Goal: Check status: Check status

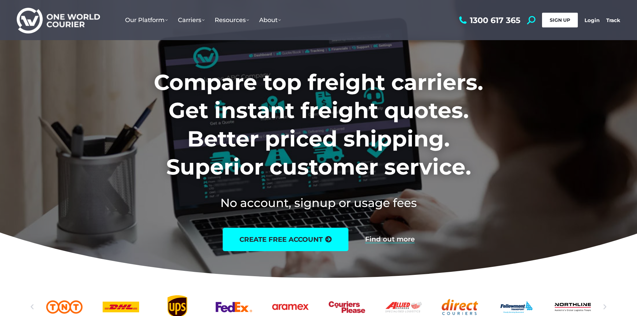
click at [564, 17] on span "SIGN UP" at bounding box center [560, 20] width 20 height 6
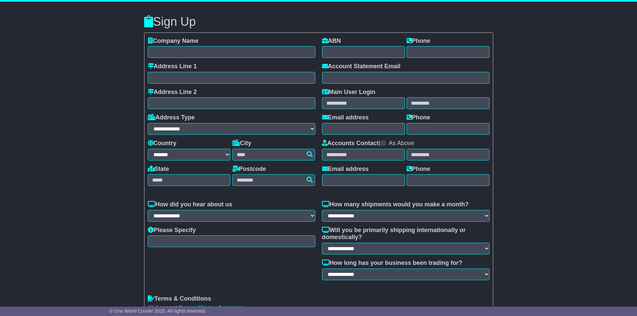
select select "**"
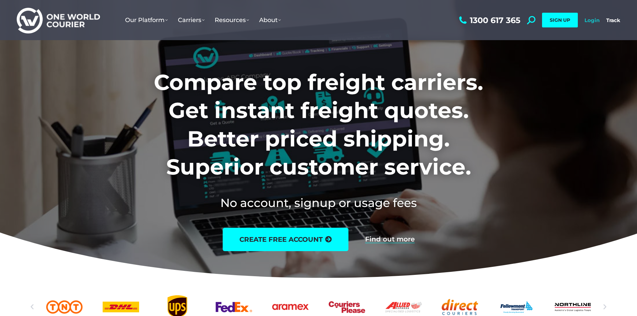
click at [594, 22] on link "Login" at bounding box center [592, 20] width 15 height 6
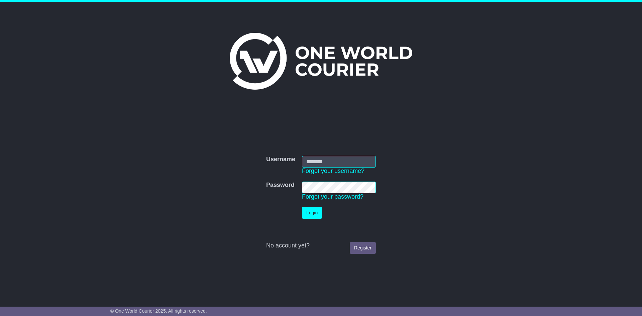
type input "**********"
click at [308, 207] on td "Login" at bounding box center [339, 213] width 81 height 18
click at [308, 210] on button "Login" at bounding box center [312, 213] width 20 height 12
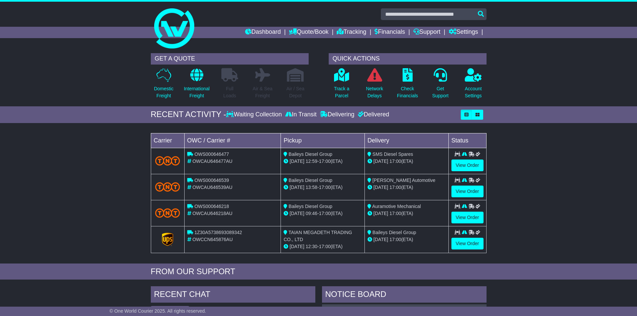
click at [331, 81] on div "Track a Parcel" at bounding box center [341, 85] width 33 height 35
click at [334, 81] on p at bounding box center [341, 75] width 15 height 14
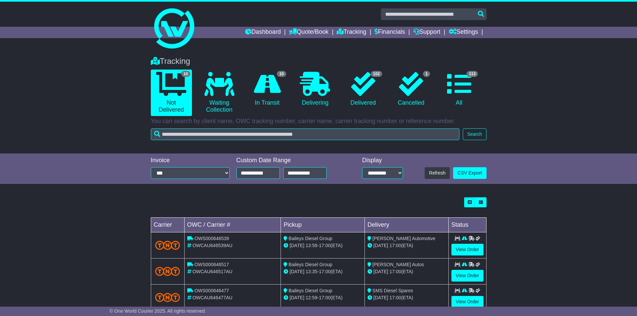
click at [360, 190] on div "Tracking 10 Not Delivered 0 Waiting Collection 10 In Transit 0 Delivering 102" at bounding box center [318, 266] width 637 height 433
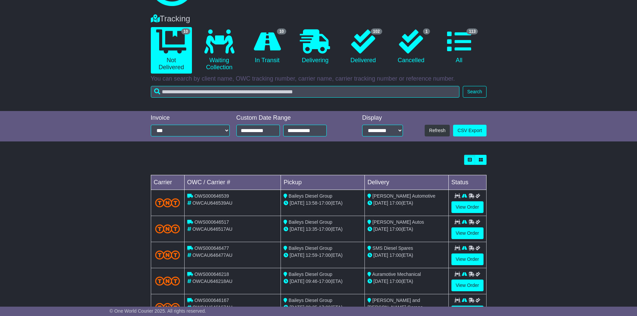
scroll to position [67, 0]
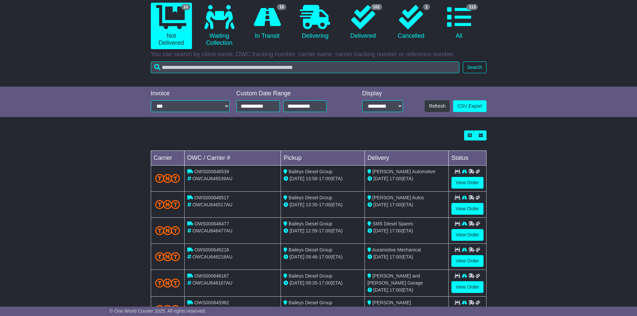
drag, startPoint x: 360, startPoint y: 190, endPoint x: 295, endPoint y: 124, distance: 92.3
click at [295, 124] on div "Tracking 10 Not Delivered 0 Waiting Collection 10 In Transit 0 Delivering 102" at bounding box center [318, 199] width 637 height 433
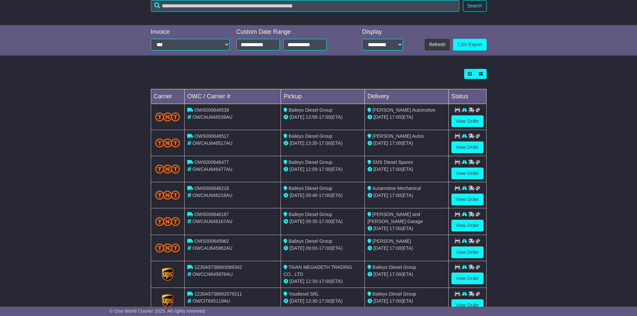
scroll to position [179, 0]
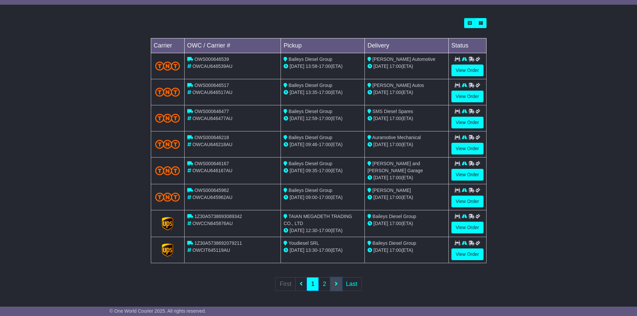
click at [340, 285] on link at bounding box center [337, 284] width 12 height 14
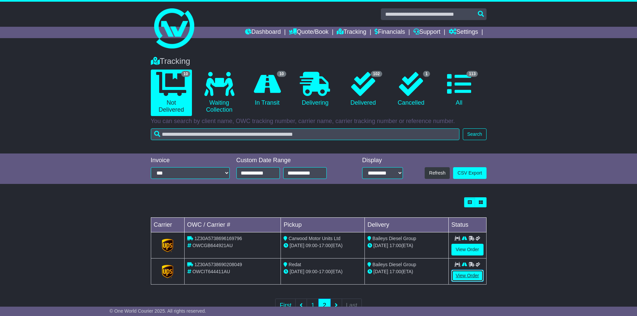
click at [471, 274] on link "View Order" at bounding box center [468, 276] width 32 height 12
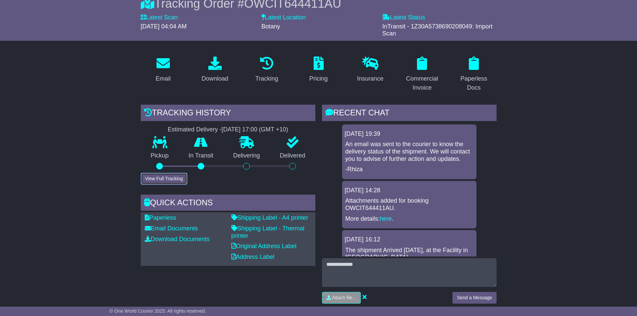
click at [167, 184] on button "View Full Tracking" at bounding box center [164, 179] width 46 height 12
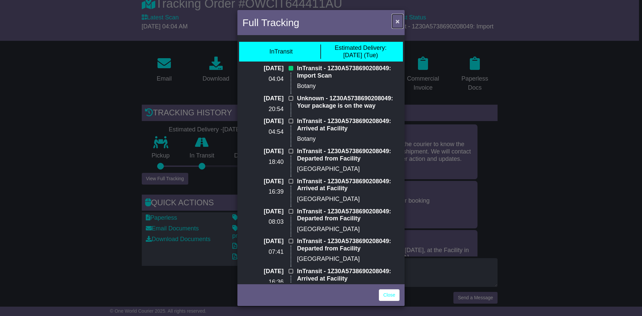
click at [401, 21] on button "×" at bounding box center [397, 21] width 11 height 14
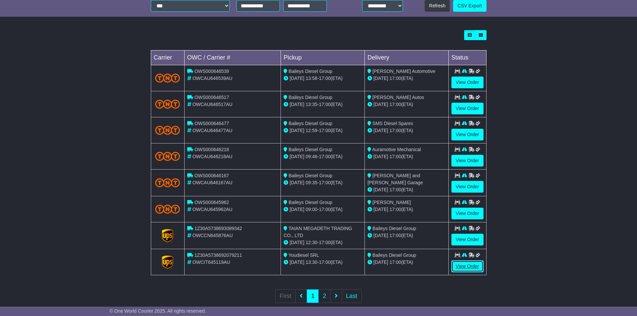
click at [469, 269] on link "View Order" at bounding box center [468, 267] width 32 height 12
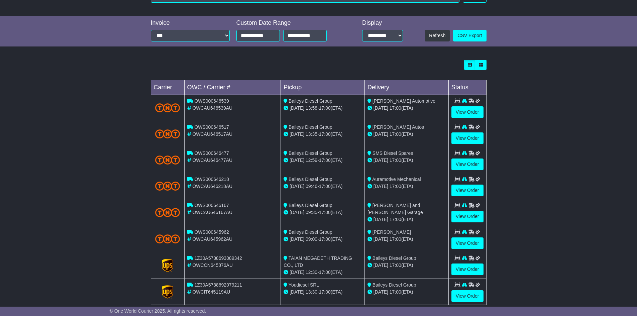
scroll to position [179, 0]
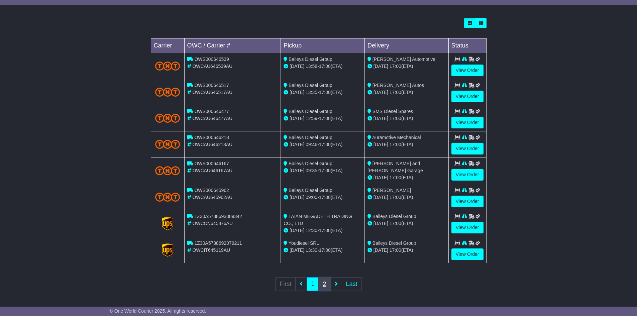
click at [321, 283] on link "2" at bounding box center [324, 284] width 12 height 14
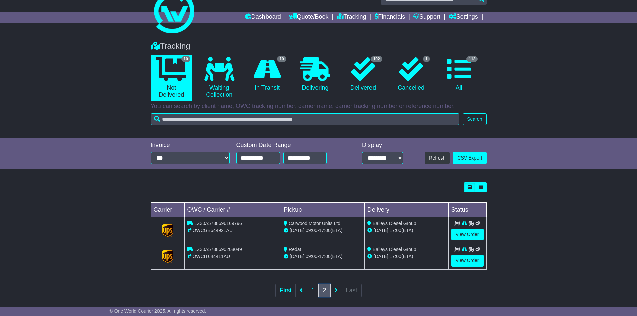
scroll to position [22, 0]
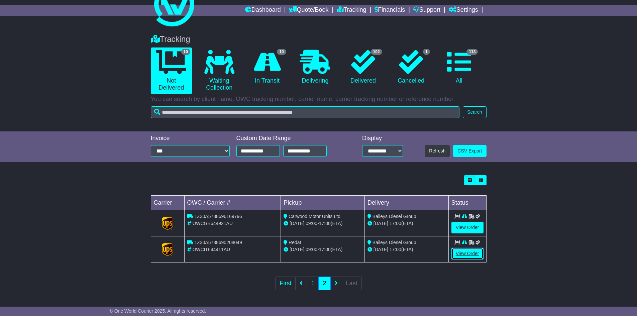
click at [452, 252] on link "View Order" at bounding box center [468, 254] width 32 height 12
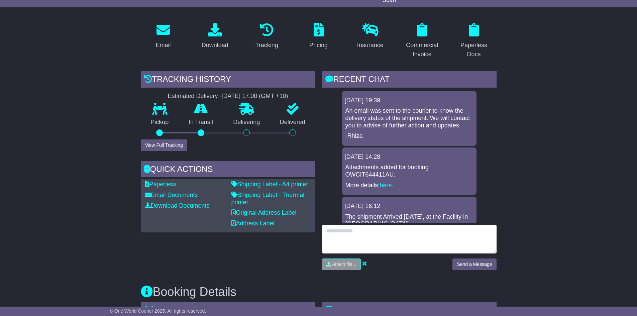
click at [367, 236] on textarea at bounding box center [409, 239] width 175 height 29
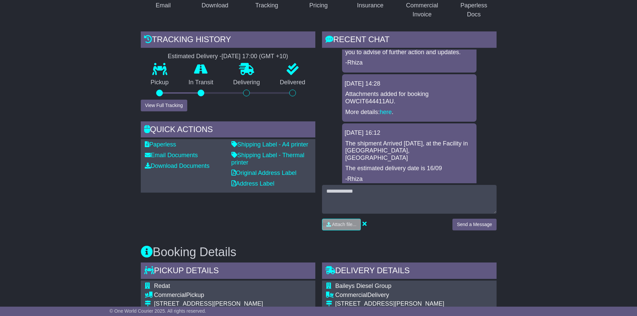
scroll to position [167, 0]
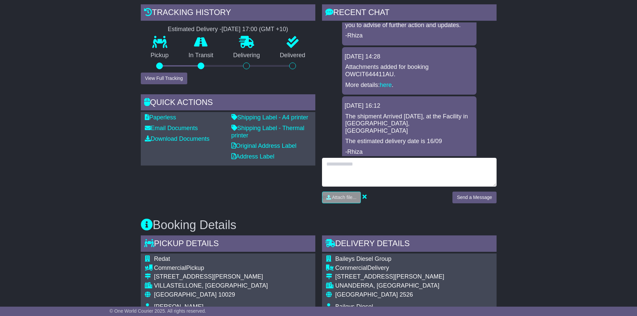
click at [416, 163] on textarea at bounding box center [409, 172] width 175 height 29
click at [361, 171] on textarea "**********" at bounding box center [409, 172] width 175 height 29
click at [485, 171] on textarea "**********" at bounding box center [409, 172] width 175 height 29
type textarea "**********"
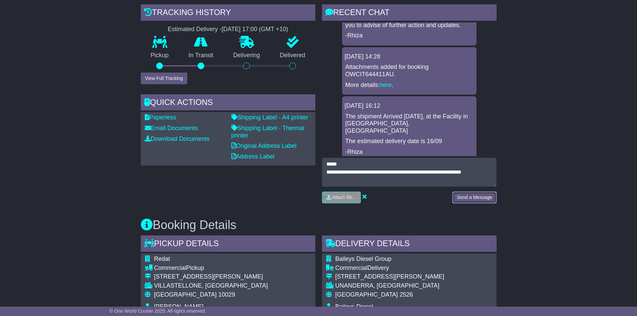
click at [478, 198] on button "Send a Message" at bounding box center [475, 198] width 44 height 12
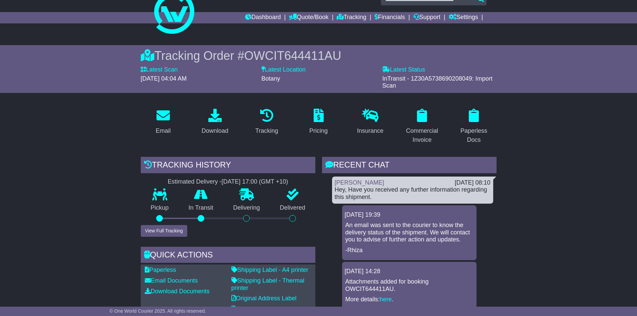
scroll to position [0, 0]
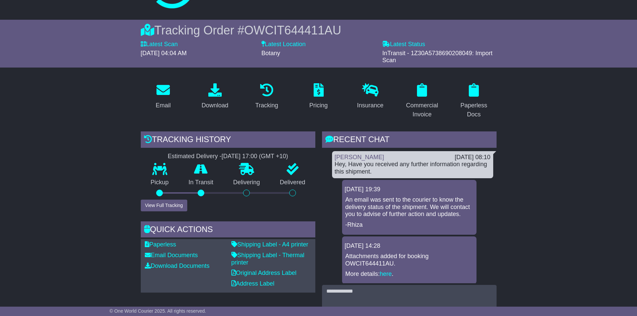
scroll to position [33, 0]
